Goal: Transaction & Acquisition: Purchase product/service

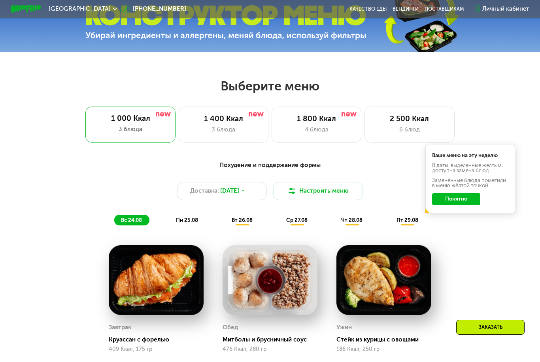
scroll to position [270, 0]
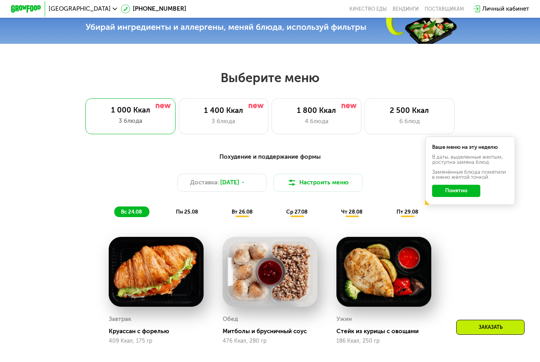
click at [449, 192] on button "Понятно" at bounding box center [456, 191] width 48 height 12
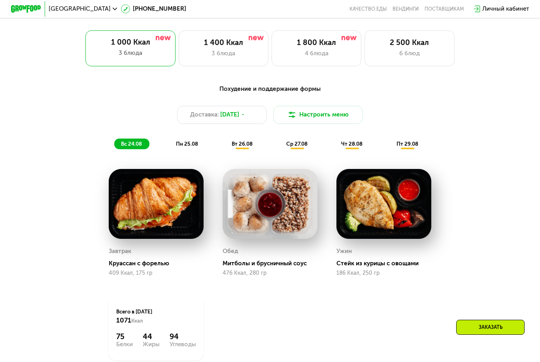
scroll to position [337, 0]
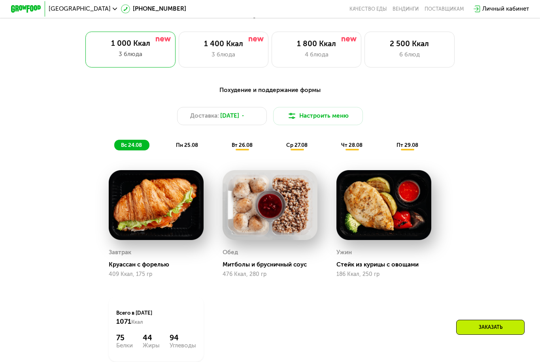
click at [379, 58] on div "6 блюд" at bounding box center [409, 54] width 74 height 9
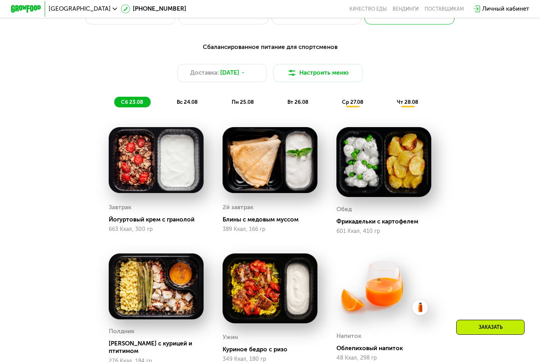
scroll to position [449, 0]
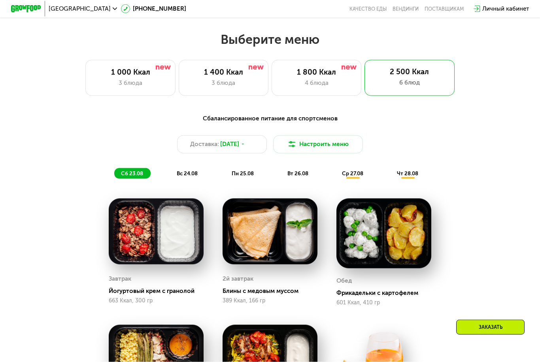
click at [326, 148] on button "Настроить меню" at bounding box center [318, 144] width 90 height 18
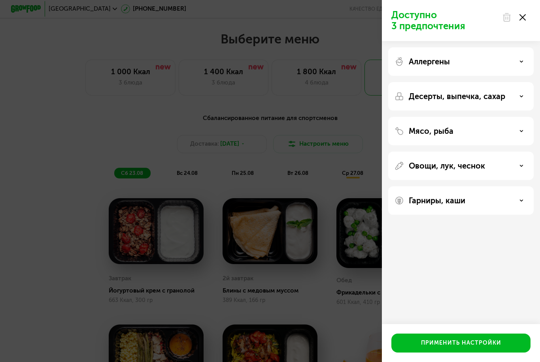
click at [466, 82] on div "Аллергены" at bounding box center [460, 96] width 145 height 28
click at [466, 64] on div "Аллергены" at bounding box center [460, 61] width 133 height 9
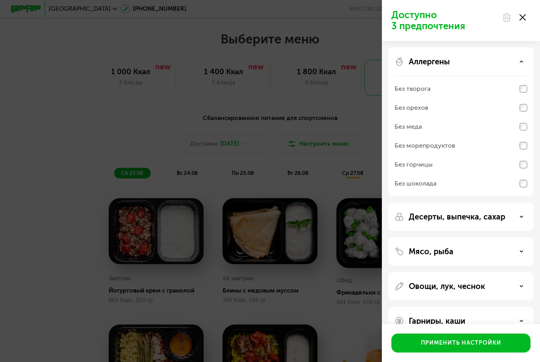
click at [510, 58] on div "Аллергены" at bounding box center [460, 61] width 133 height 9
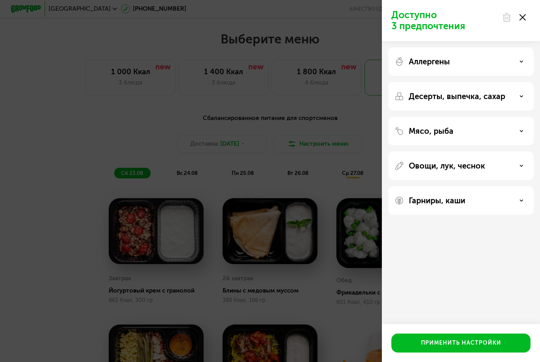
click at [498, 117] on div "Десерты, выпечка, сахар" at bounding box center [460, 131] width 145 height 28
click at [504, 95] on p "Десерты, выпечка, сахар" at bounding box center [456, 96] width 96 height 9
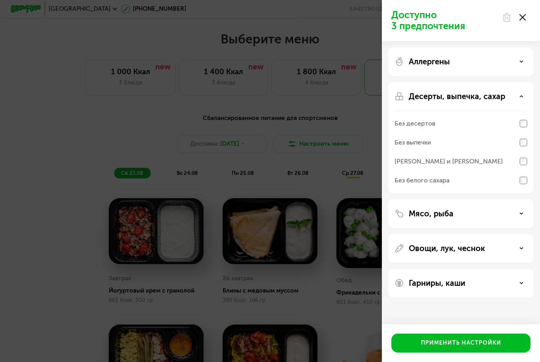
click at [507, 94] on div "Десерты, выпечка, сахар" at bounding box center [460, 96] width 133 height 9
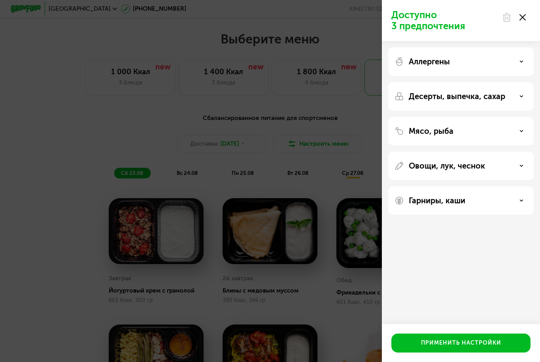
click at [498, 126] on div "Мясо, рыба" at bounding box center [460, 130] width 133 height 9
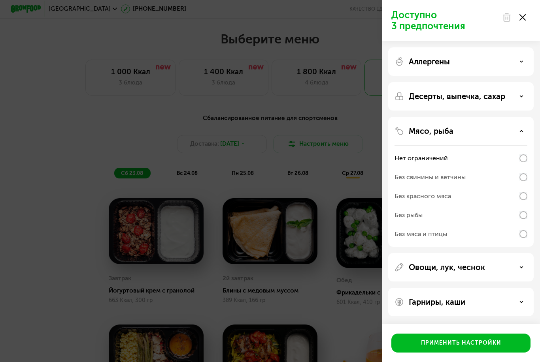
click at [501, 126] on div "Мясо, рыба" at bounding box center [460, 130] width 133 height 9
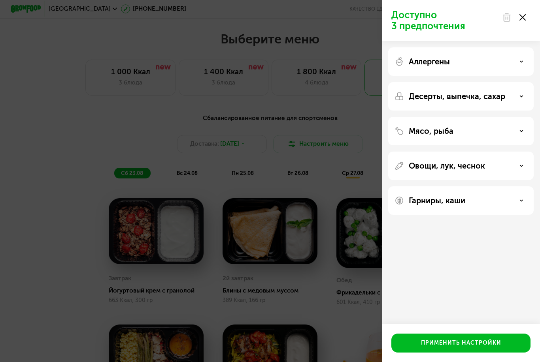
click at [65, 253] on div "Доступно 3 предпочтения Аллергены Десерты, выпечка, сахар Мясо, рыба Овощи, лук…" at bounding box center [270, 181] width 540 height 362
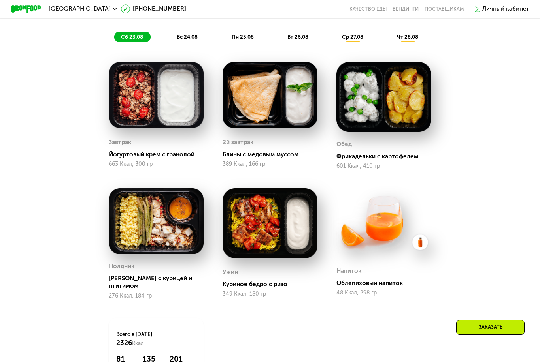
scroll to position [324, 0]
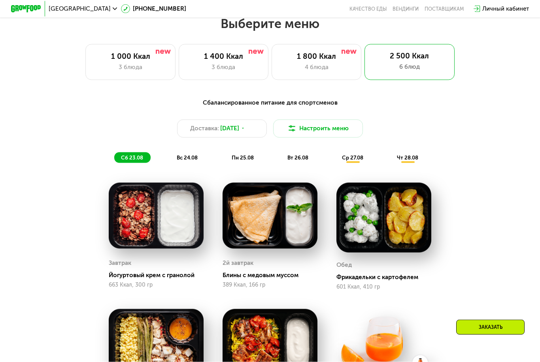
click at [364, 72] on div "1 800 Ккал 4 блюда" at bounding box center [409, 62] width 90 height 36
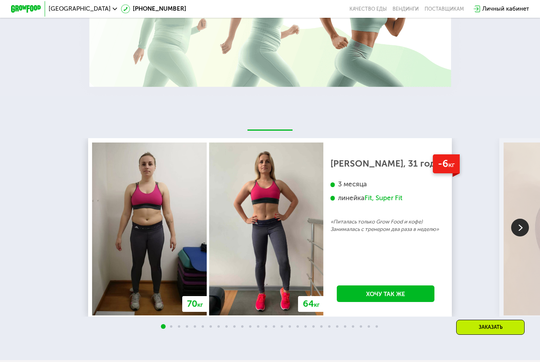
scroll to position [1037, 0]
